Goal: Task Accomplishment & Management: Complete application form

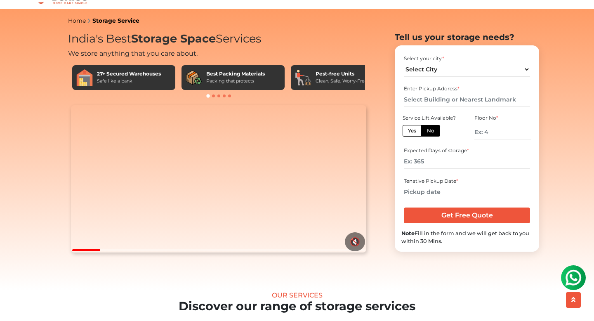
scroll to position [27, 0]
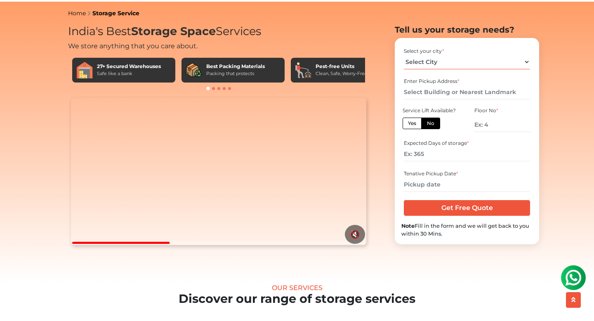
click at [467, 69] on select "Select City [GEOGRAPHIC_DATA] [GEOGRAPHIC_DATA] [GEOGRAPHIC_DATA] [GEOGRAPHIC_D…" at bounding box center [467, 62] width 126 height 14
select select "[GEOGRAPHIC_DATA]"
click at [462, 99] on input "text" at bounding box center [467, 92] width 126 height 14
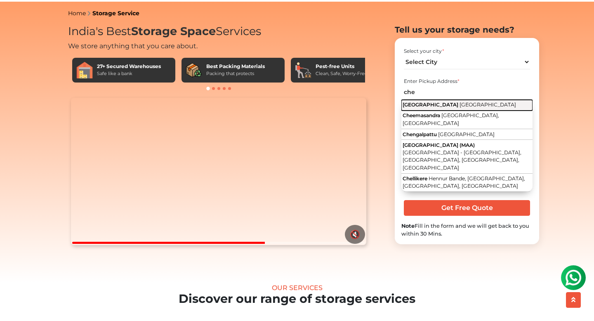
click at [459, 108] on span "[GEOGRAPHIC_DATA]" at bounding box center [487, 104] width 56 height 6
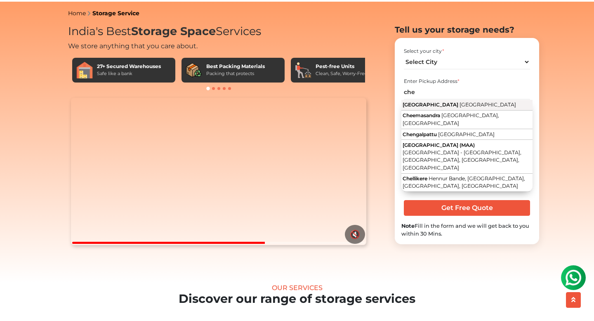
type input "[GEOGRAPHIC_DATA], [GEOGRAPHIC_DATA]"
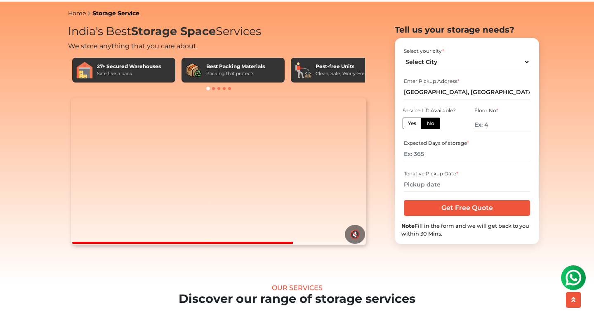
click at [428, 129] on label "No" at bounding box center [430, 123] width 19 height 12
click at [428, 125] on input "No" at bounding box center [429, 122] width 5 height 5
click at [491, 132] on input "number" at bounding box center [502, 124] width 57 height 14
type input "1"
click at [451, 161] on input "number" at bounding box center [467, 154] width 126 height 14
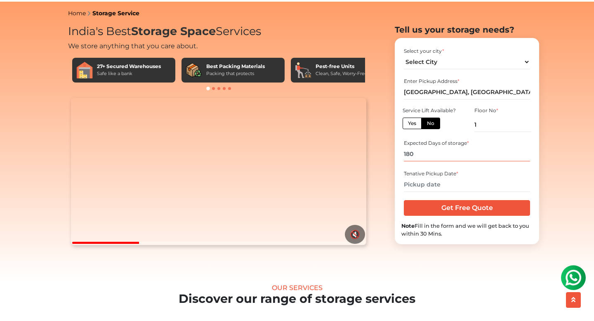
type input "180"
click at [447, 192] on input "text" at bounding box center [467, 184] width 126 height 14
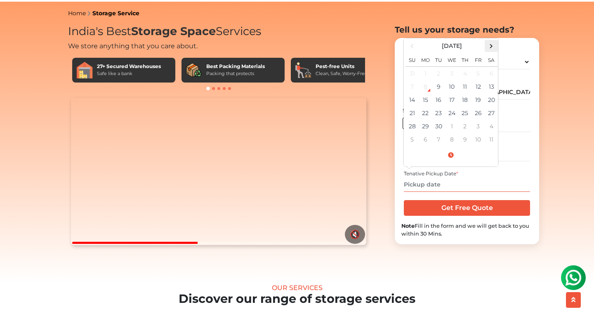
click at [492, 52] on span at bounding box center [491, 45] width 11 height 11
click at [467, 133] on td "30" at bounding box center [464, 126] width 13 height 13
type input "[DATE] 12:00 AM"
click at [500, 270] on div "India's Best Storage Space Services We store anything that you care about. 27+ …" at bounding box center [453, 148] width 157 height 246
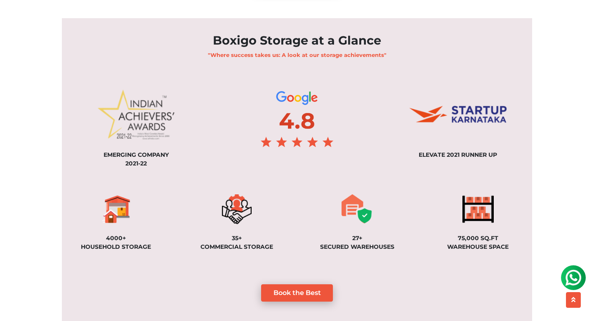
scroll to position [570, 0]
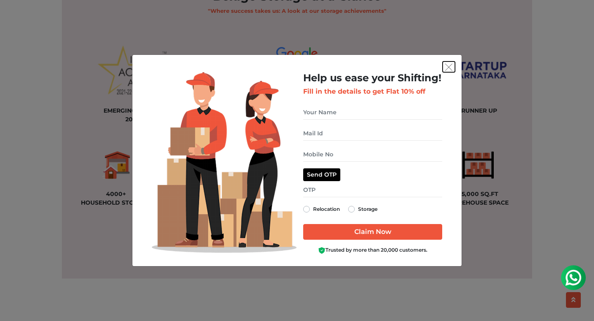
click at [449, 67] on img "get free quote dialog" at bounding box center [448, 66] width 7 height 7
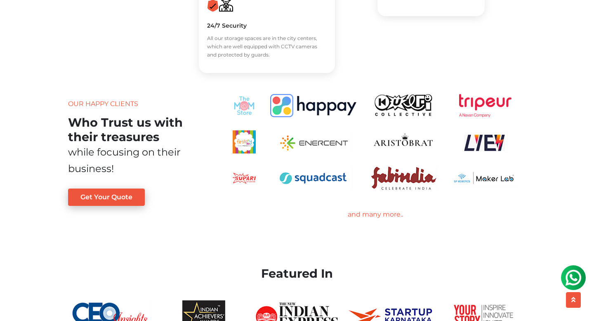
scroll to position [1640, 0]
